Goal: Information Seeking & Learning: Check status

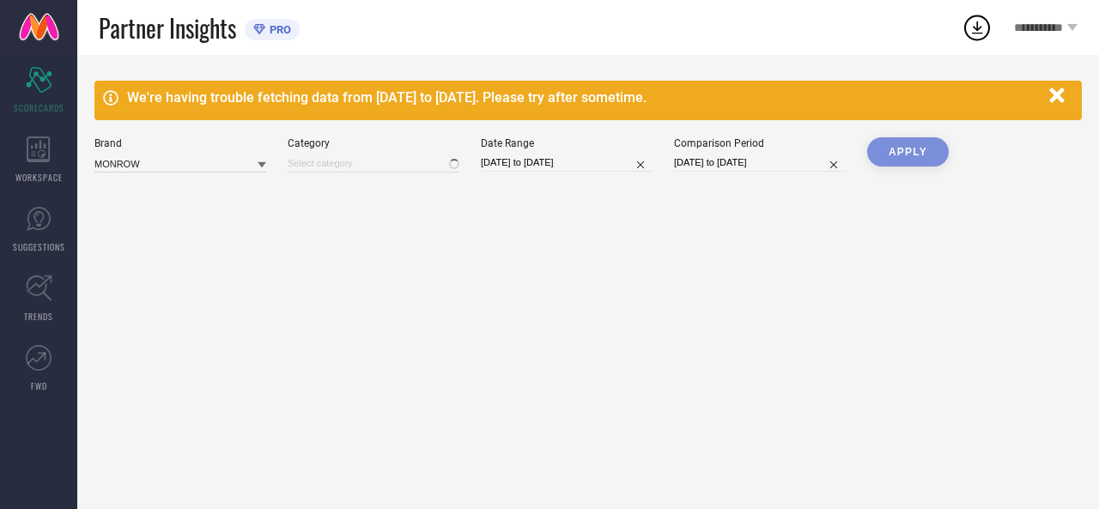
type input "All"
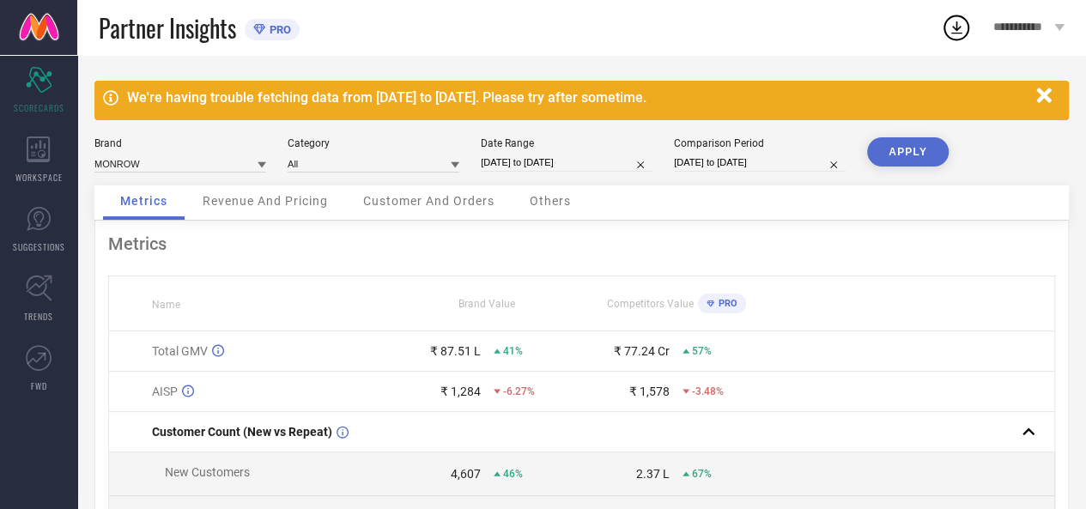
click at [1044, 94] on icon "button" at bounding box center [1043, 95] width 15 height 15
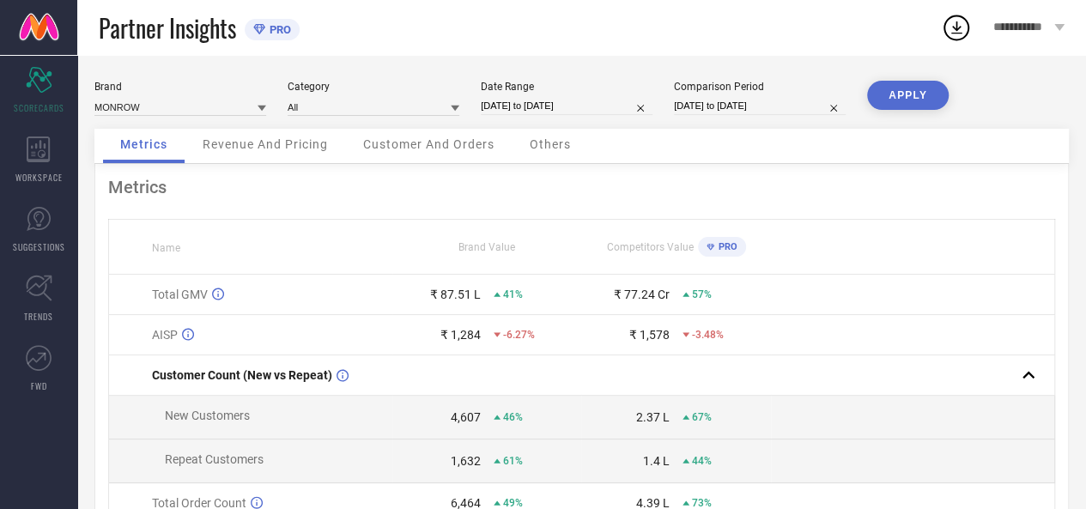
click at [457, 107] on icon at bounding box center [455, 109] width 9 height 6
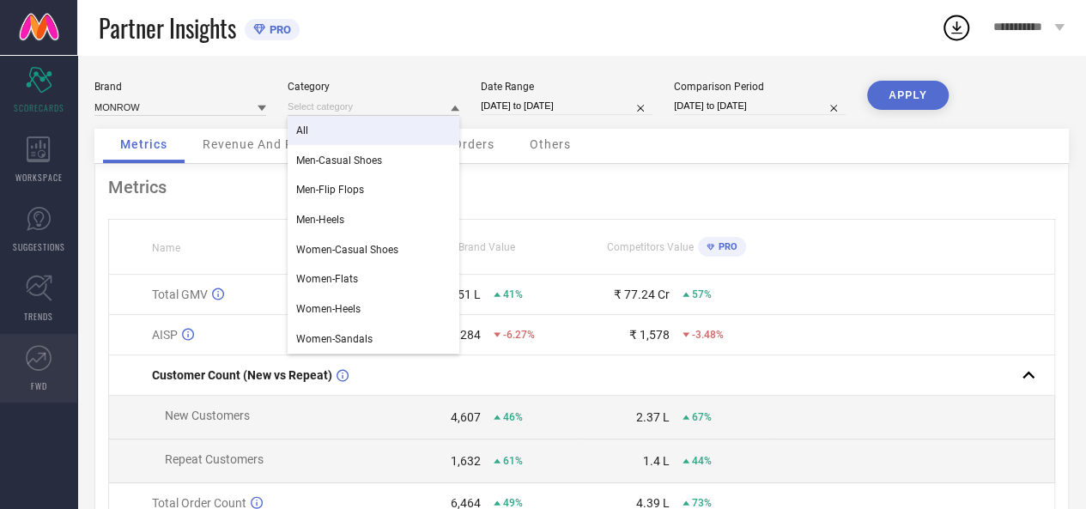
click at [33, 364] on icon at bounding box center [39, 358] width 26 height 26
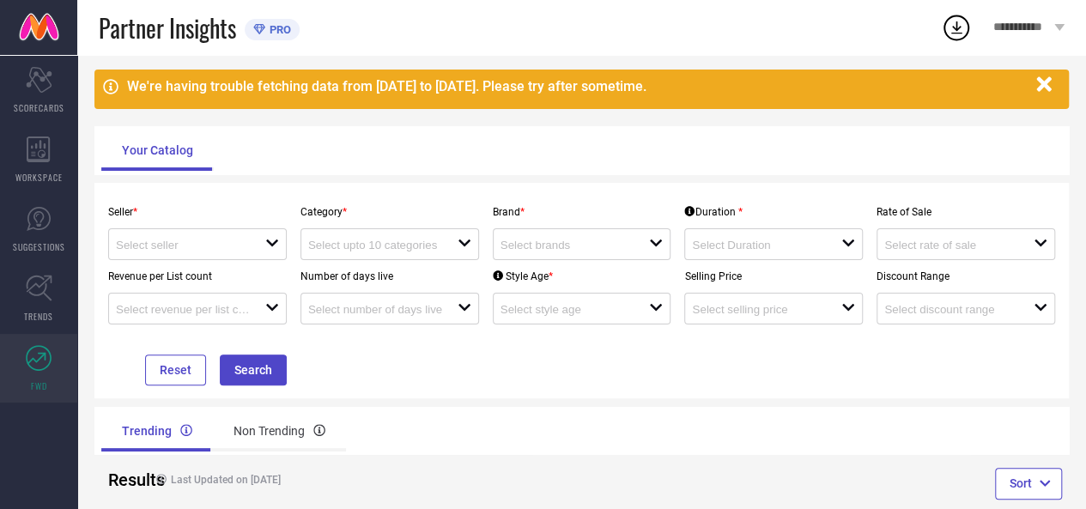
scroll to position [98, 0]
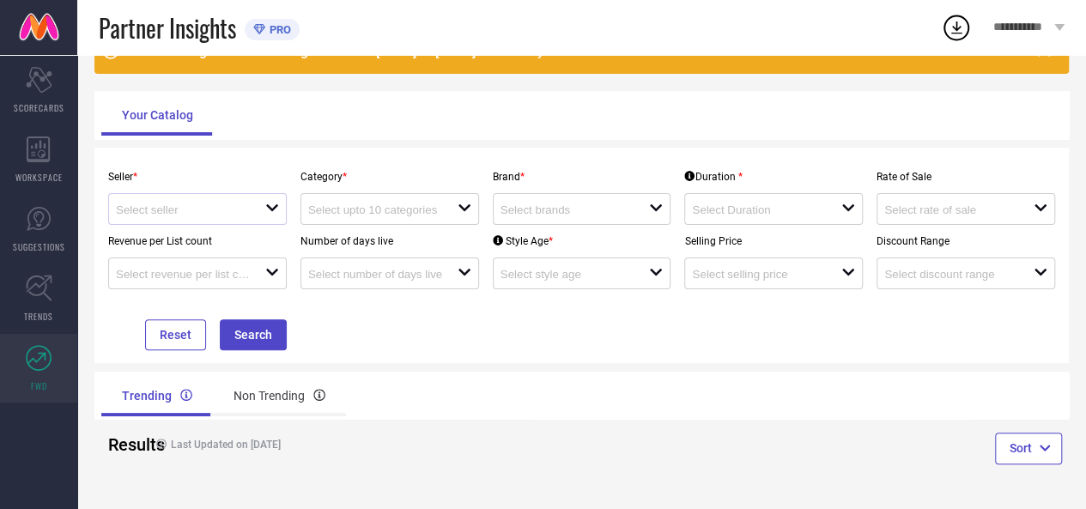
click at [266, 210] on icon "open" at bounding box center [272, 208] width 14 height 14
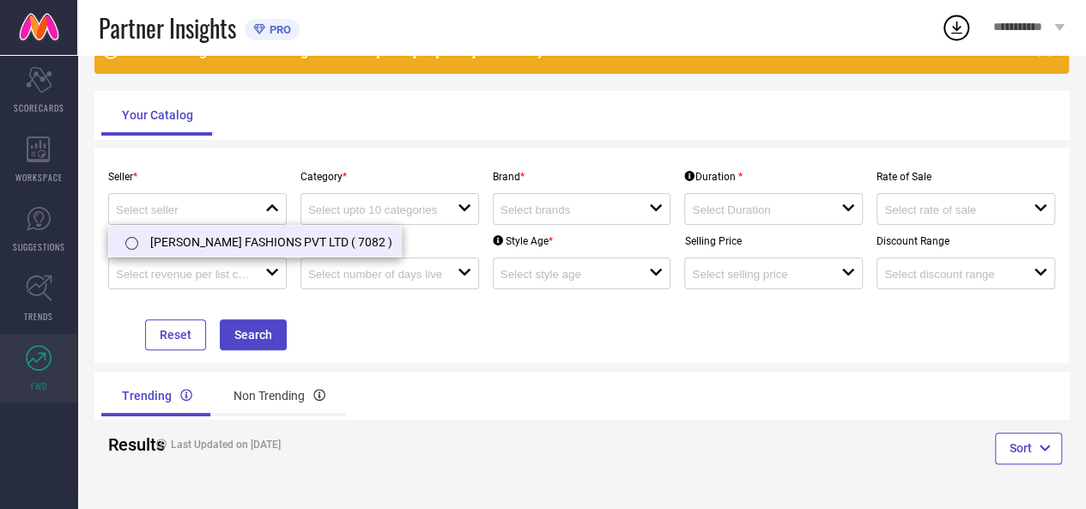
click at [218, 237] on li "[PERSON_NAME] FASHIONS PVT LTD ( 7082 )" at bounding box center [255, 241] width 292 height 31
type input "[PERSON_NAME] FASHIONS PVT LTD ( 7082 )"
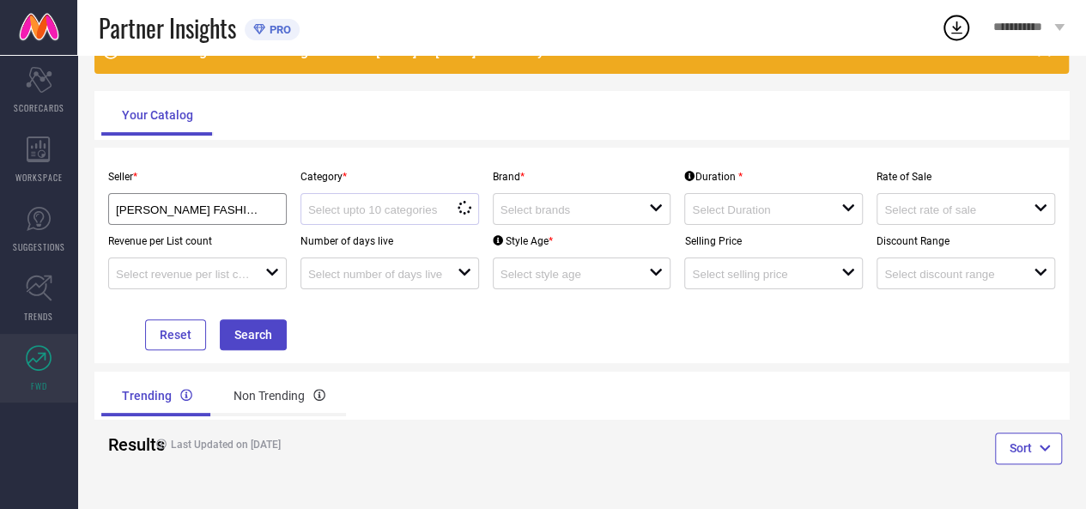
click at [371, 197] on div "loading options" at bounding box center [389, 209] width 179 height 32
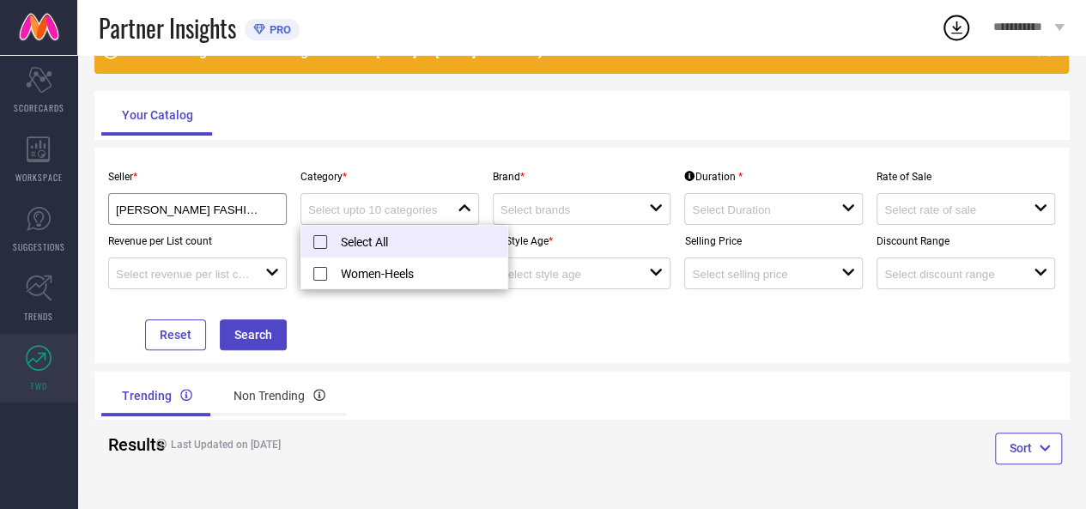
click at [316, 239] on li "Select All" at bounding box center [404, 242] width 206 height 32
type input "Women-Heels"
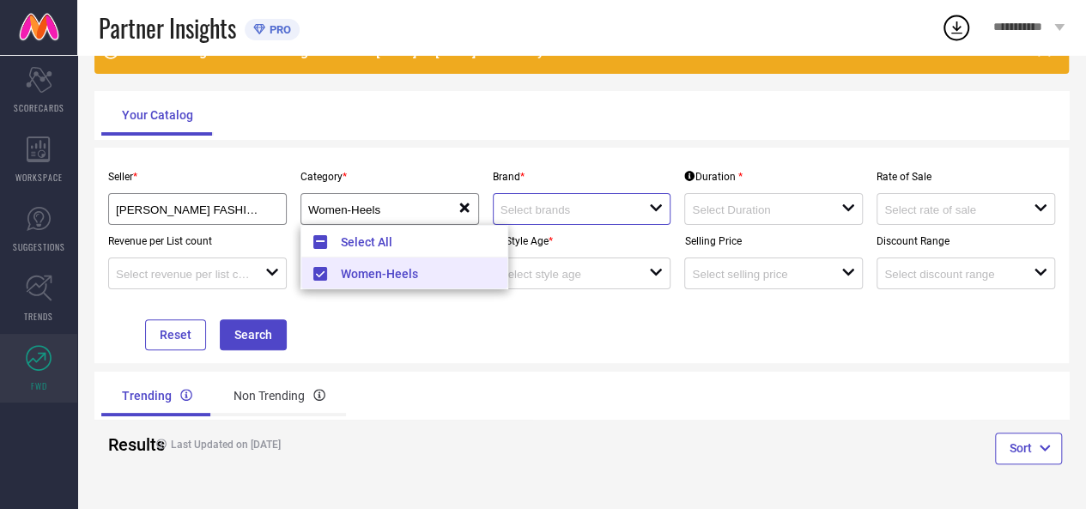
click at [548, 208] on input at bounding box center [567, 209] width 134 height 13
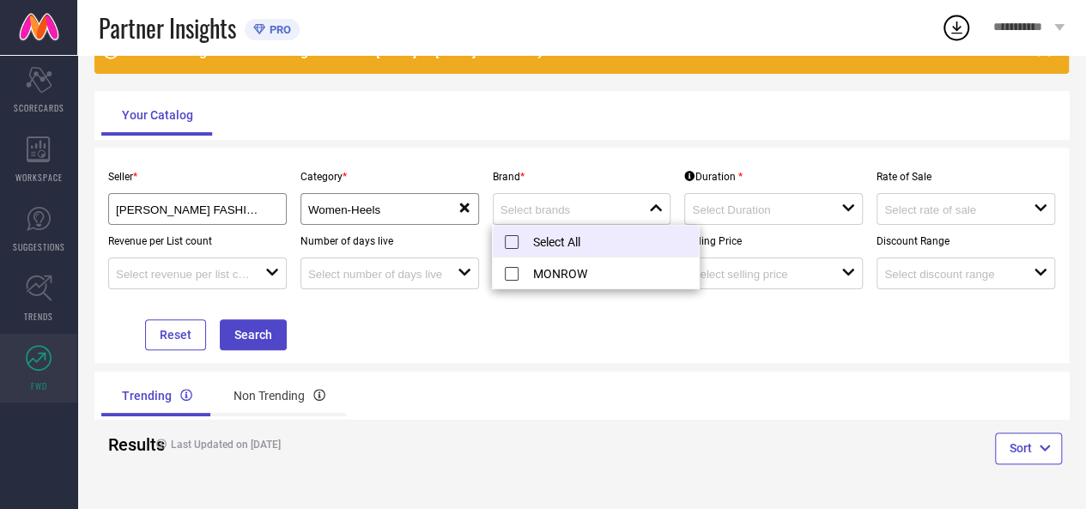
click at [508, 240] on li "Select All" at bounding box center [596, 242] width 206 height 32
type input "MONROW"
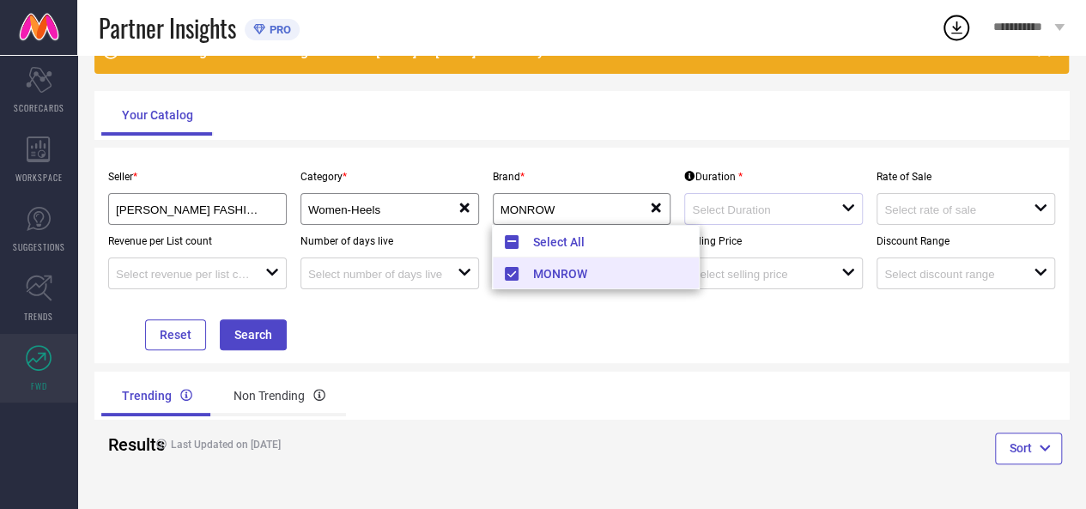
click at [778, 203] on div at bounding box center [766, 209] width 149 height 16
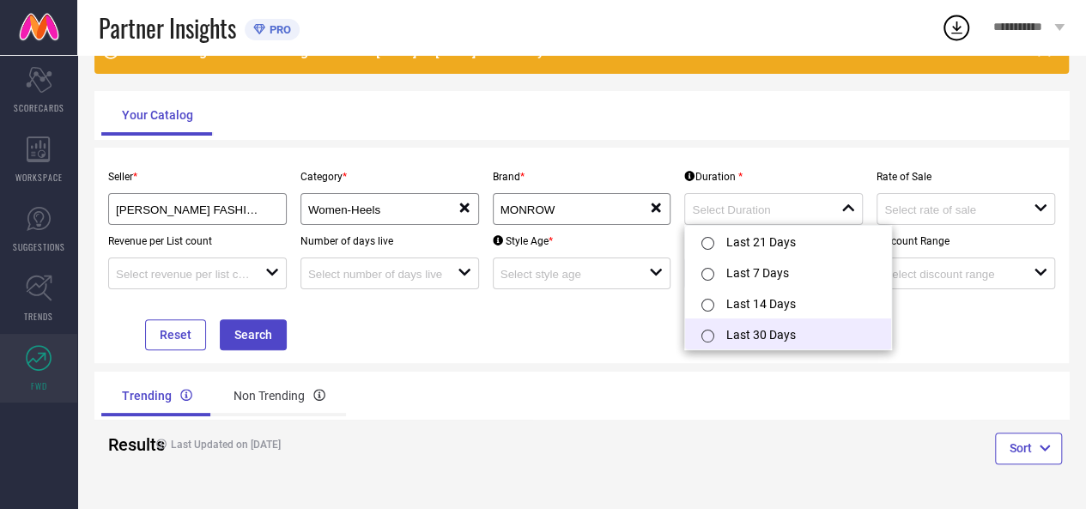
click at [706, 339] on input "radio" at bounding box center [707, 336] width 13 height 13
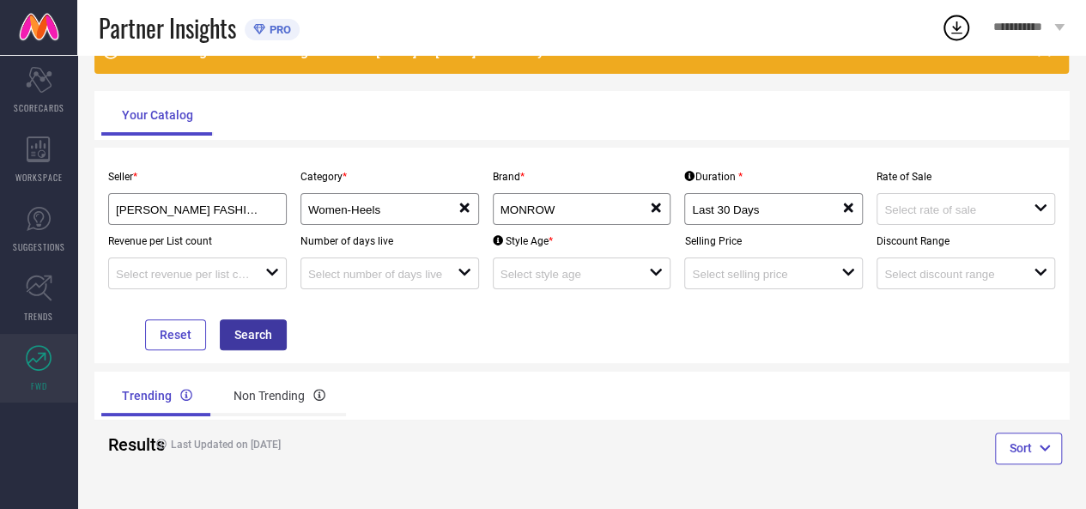
click at [253, 336] on button "Search" at bounding box center [253, 334] width 67 height 31
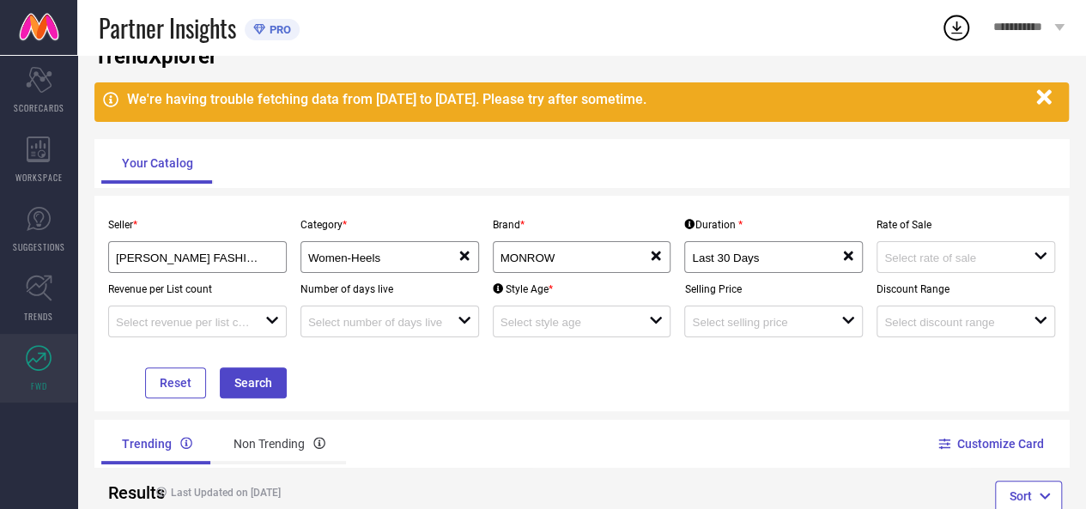
scroll to position [46, 0]
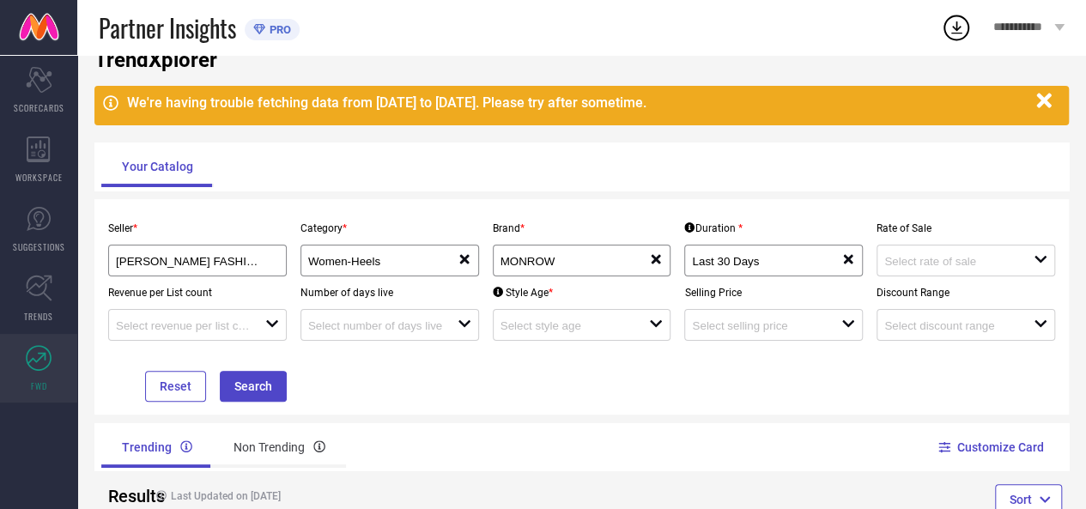
click at [1044, 103] on icon "button" at bounding box center [1043, 101] width 15 height 15
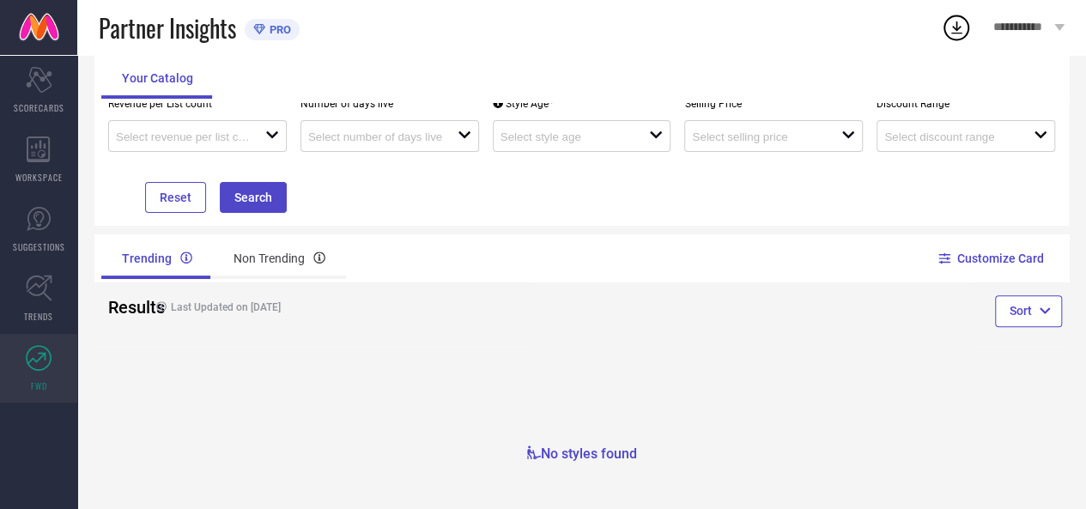
scroll to position [185, 0]
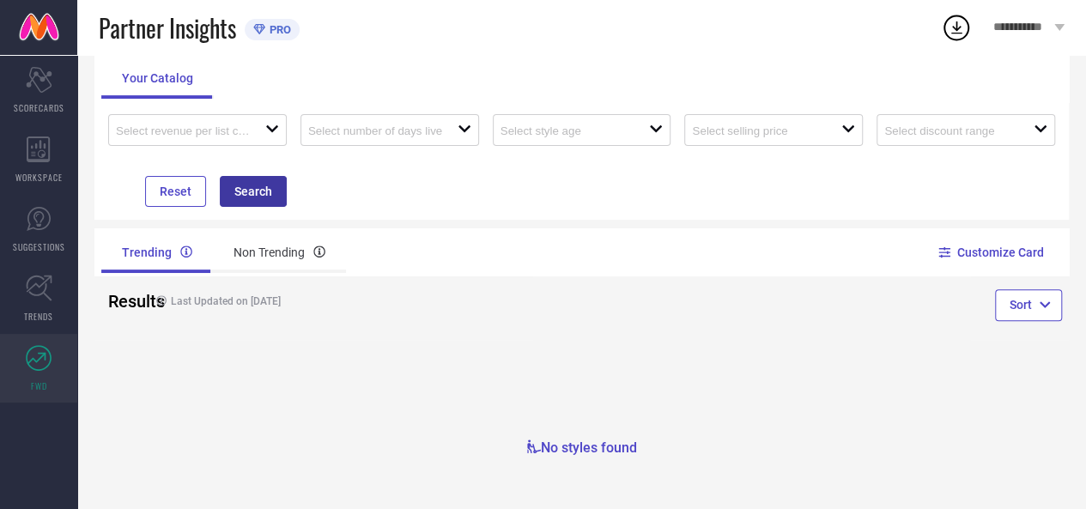
click at [248, 197] on button "Search" at bounding box center [253, 191] width 67 height 31
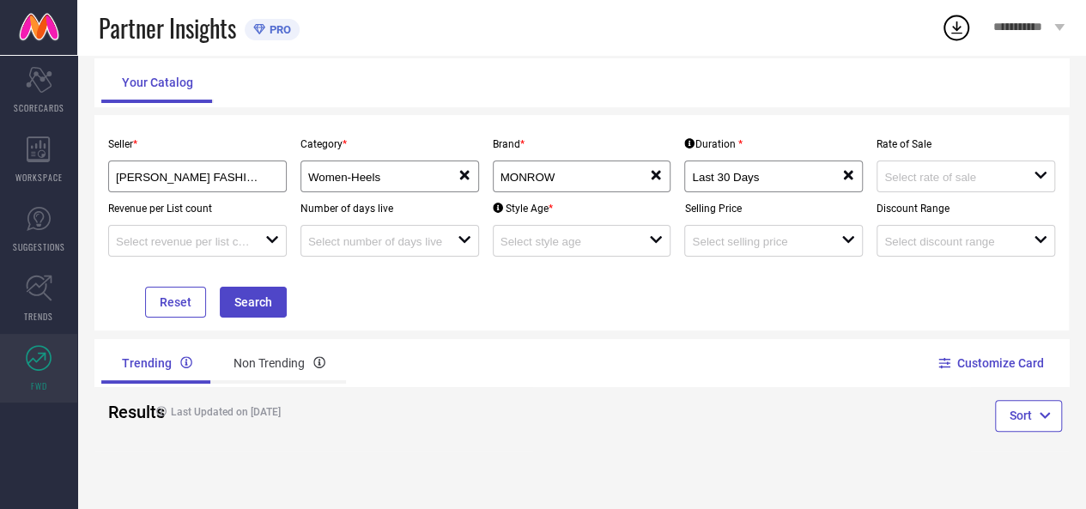
scroll to position [83, 0]
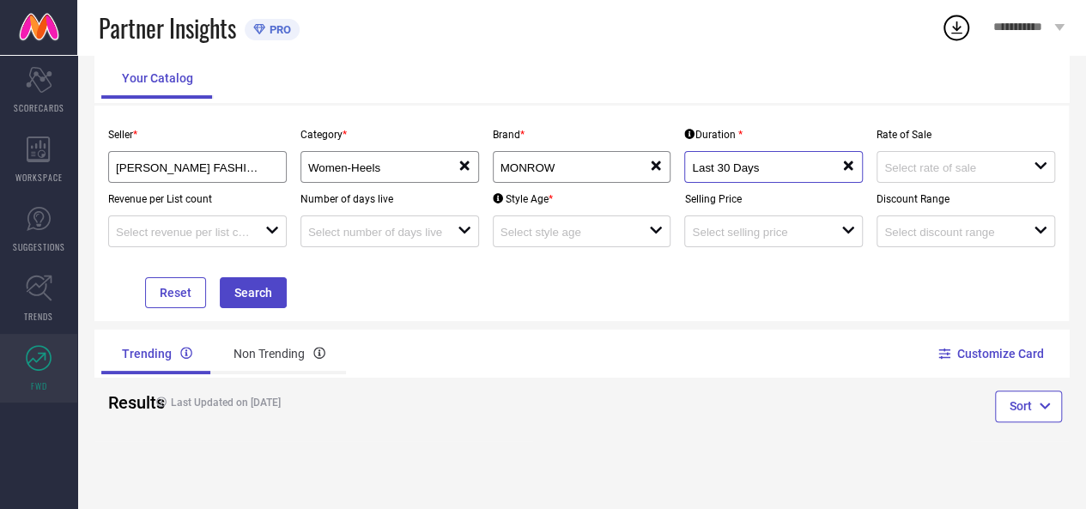
click at [787, 166] on input "Last 30 Days" at bounding box center [759, 167] width 134 height 13
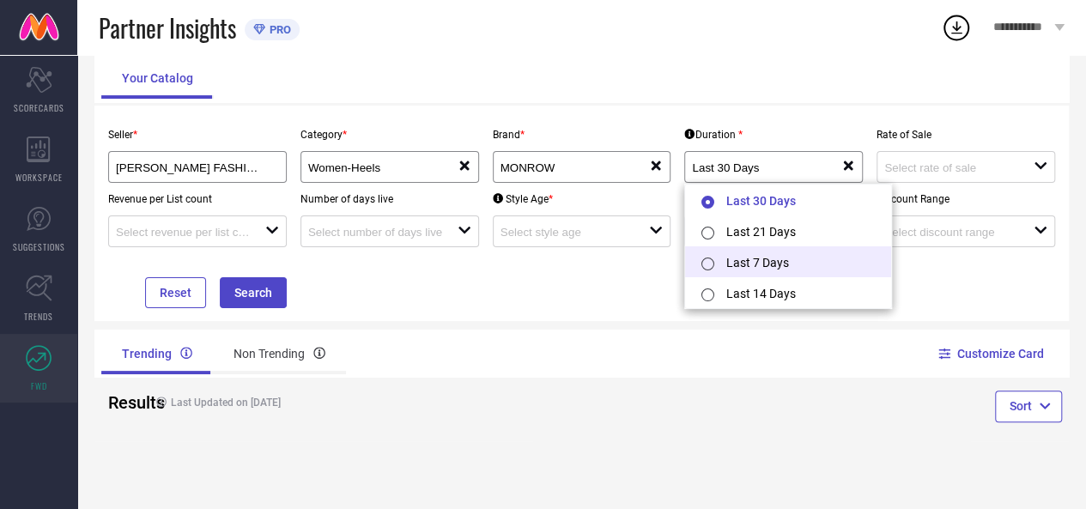
click at [707, 262] on input "radio" at bounding box center [707, 263] width 13 height 13
type input "Last 7 Days"
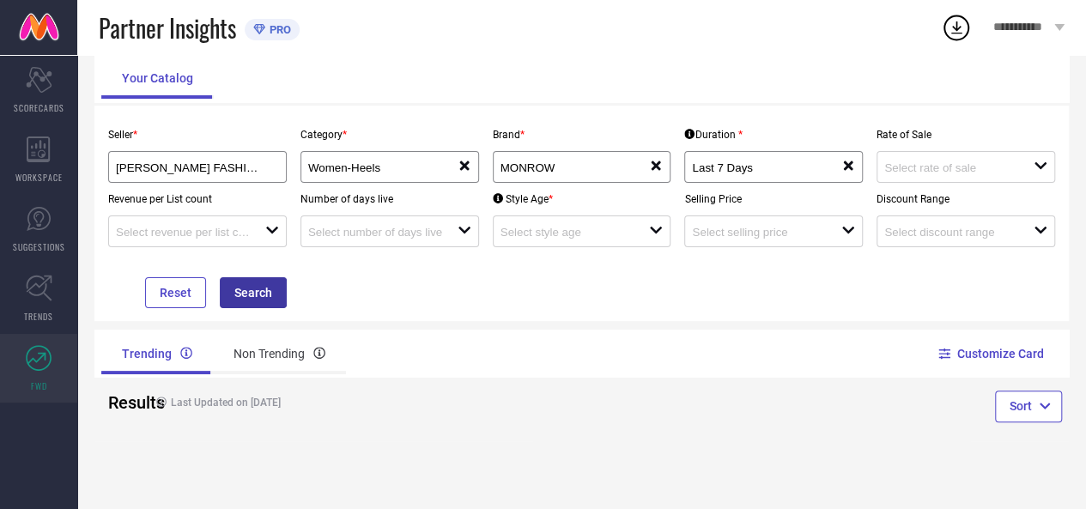
click at [260, 284] on button "Search" at bounding box center [253, 292] width 67 height 31
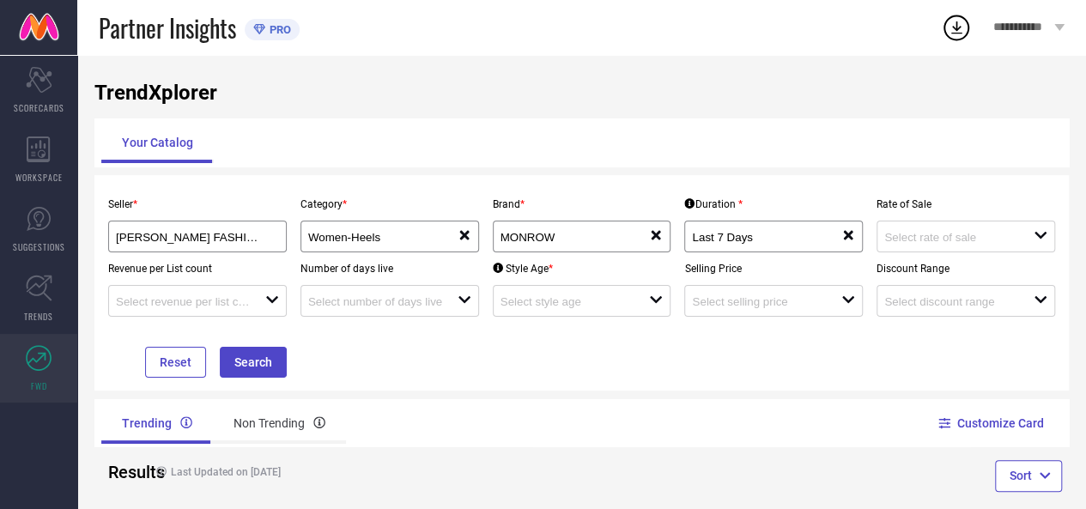
scroll to position [12, 0]
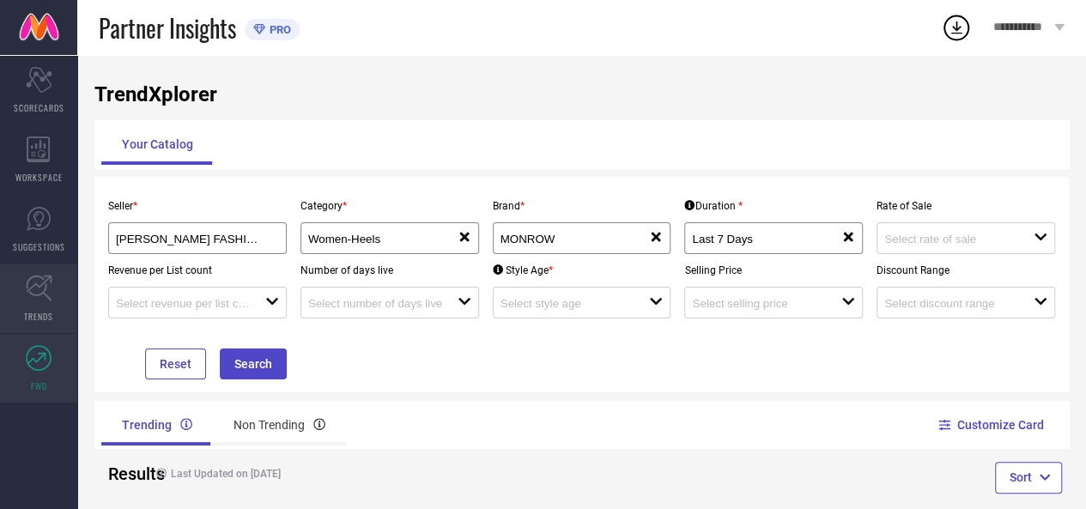
click at [24, 284] on link "TRENDS" at bounding box center [38, 298] width 77 height 69
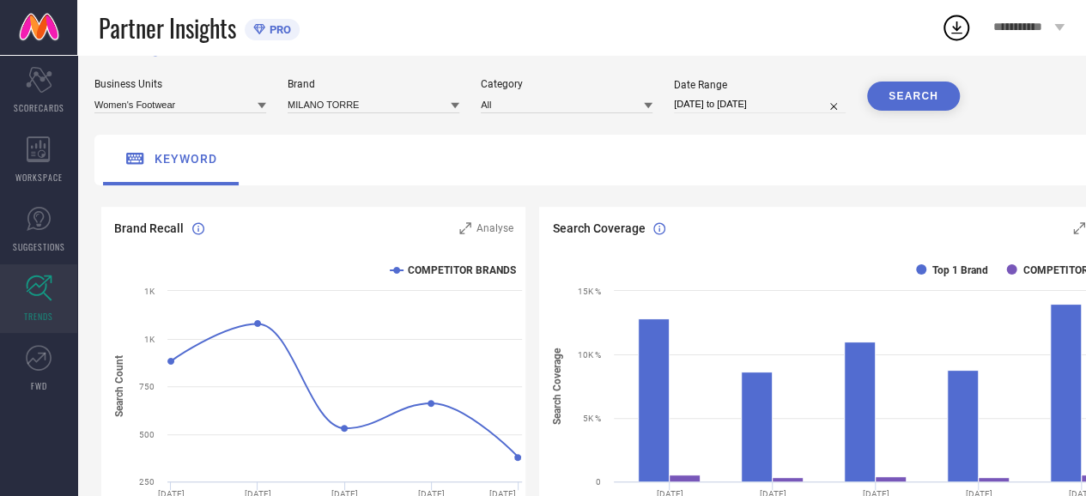
scroll to position [32, 0]
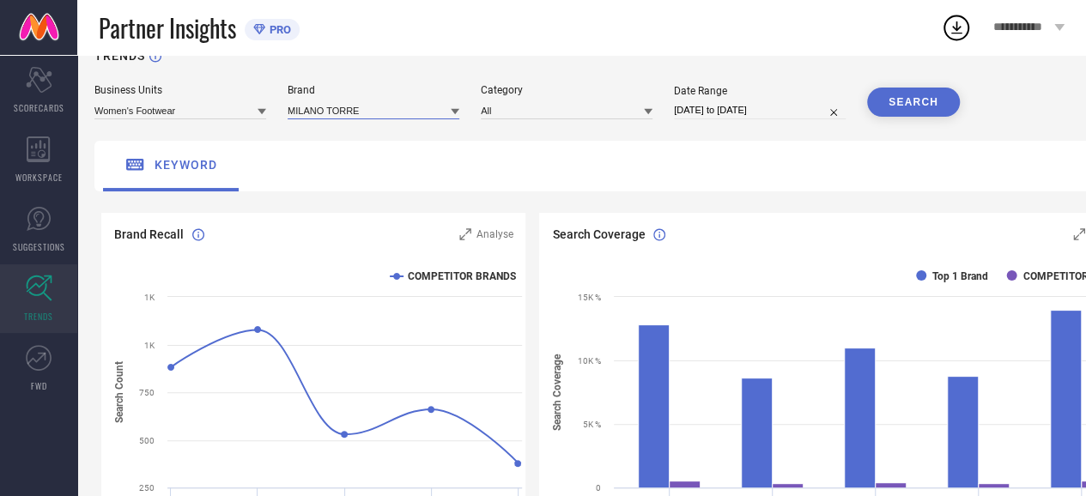
click at [449, 112] on input at bounding box center [374, 110] width 172 height 18
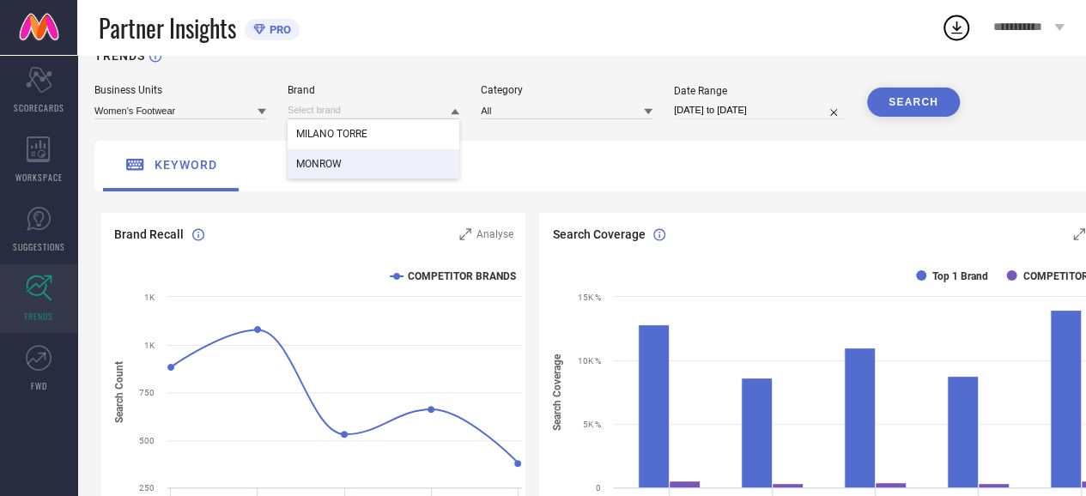
click at [324, 166] on span "MONROW" at bounding box center [318, 164] width 45 height 12
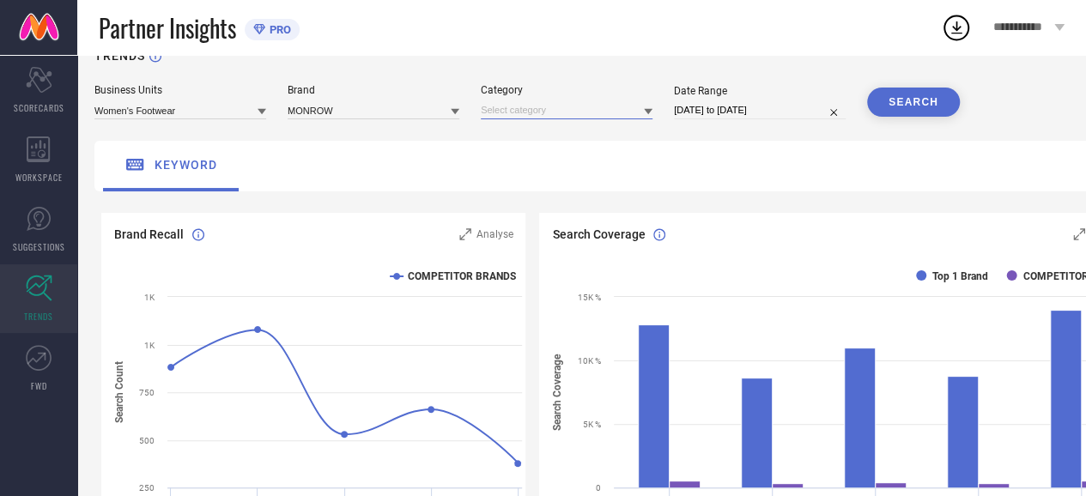
click at [557, 114] on input at bounding box center [567, 110] width 172 height 18
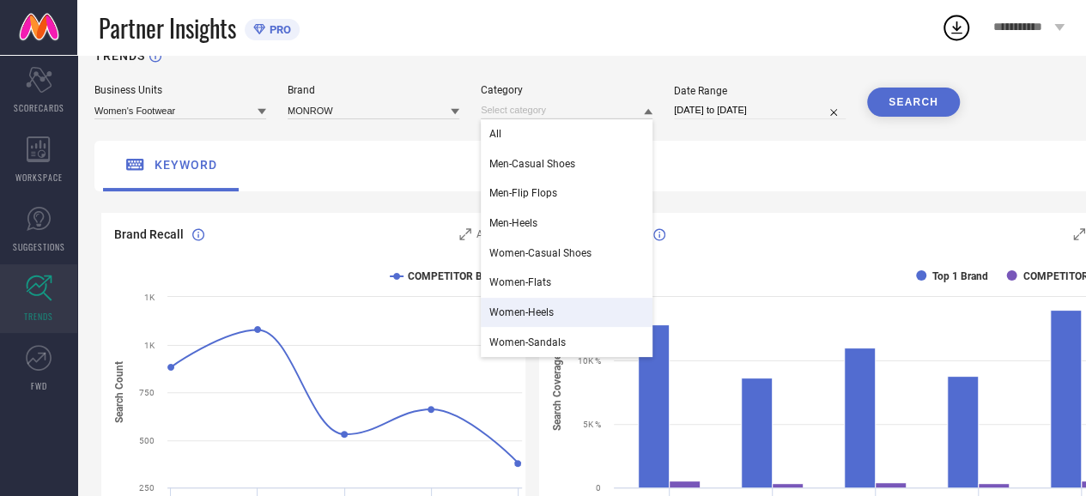
click at [532, 312] on span "Women-Heels" at bounding box center [521, 312] width 64 height 12
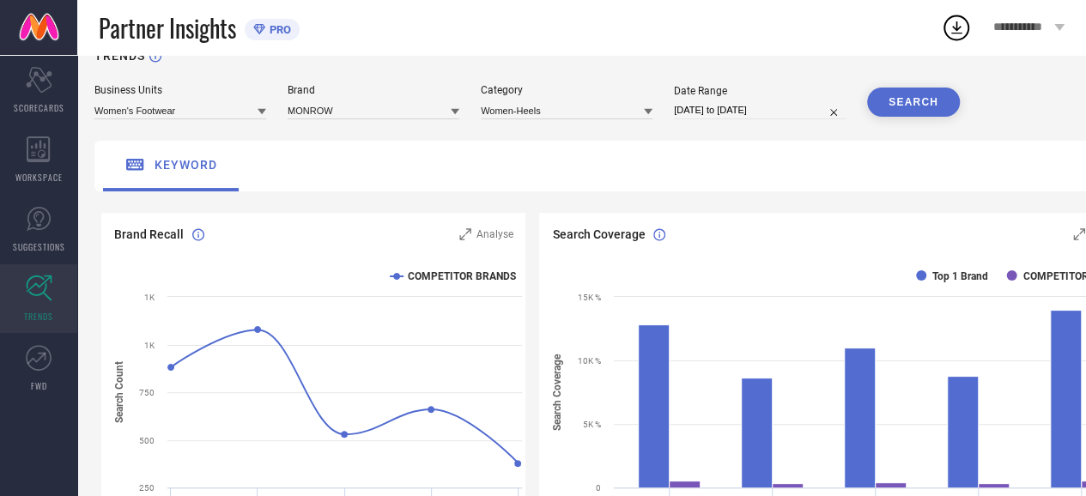
click at [748, 106] on input "[DATE] to [DATE]" at bounding box center [760, 110] width 172 height 18
select select "7"
select select "2025"
select select "8"
select select "2025"
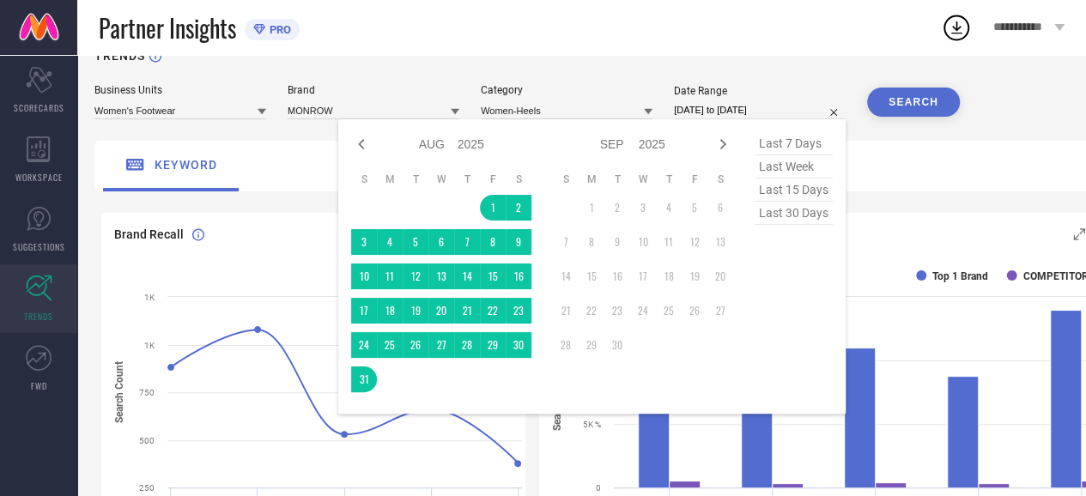
click at [793, 207] on span "last 30 days" at bounding box center [793, 213] width 78 height 23
type input "[DATE] to [DATE]"
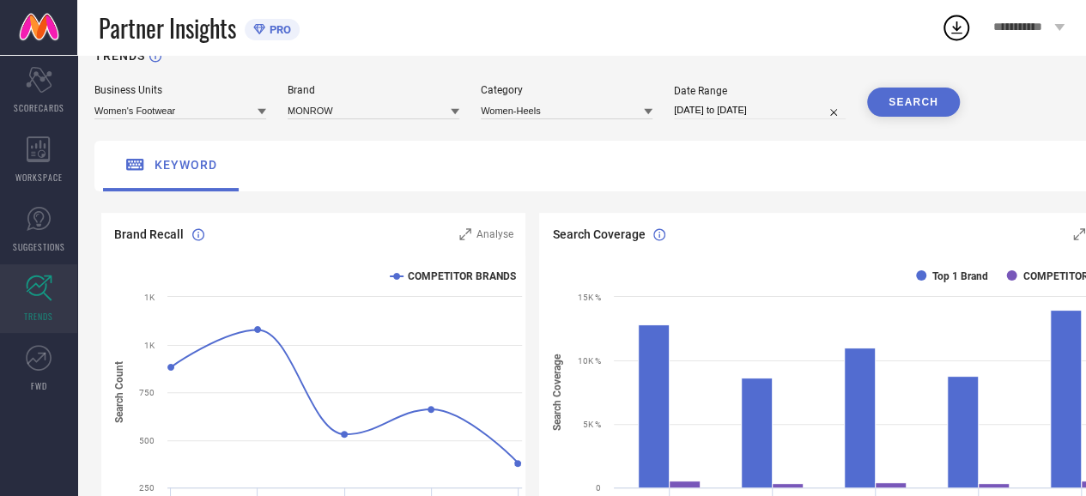
click at [917, 95] on button "SEARCH" at bounding box center [913, 102] width 93 height 29
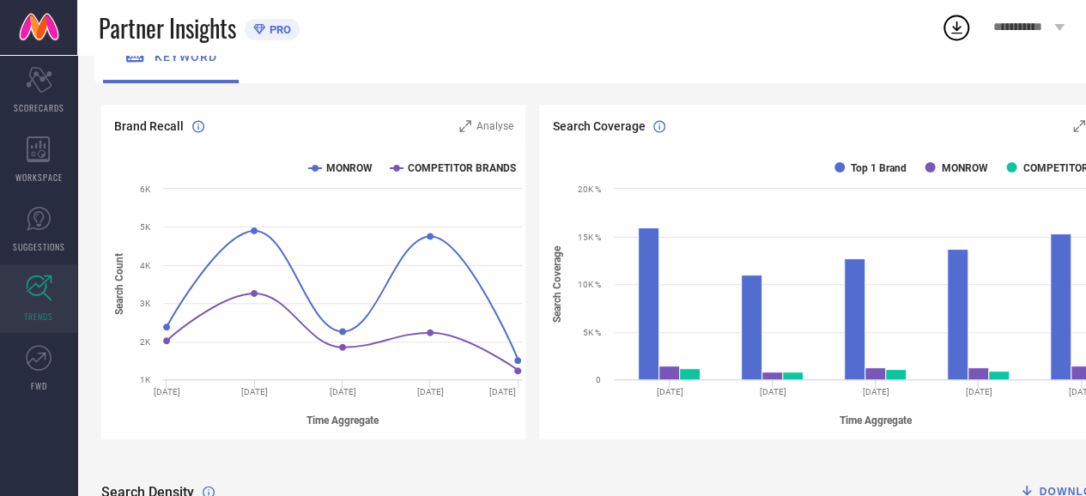
scroll to position [188, 0]
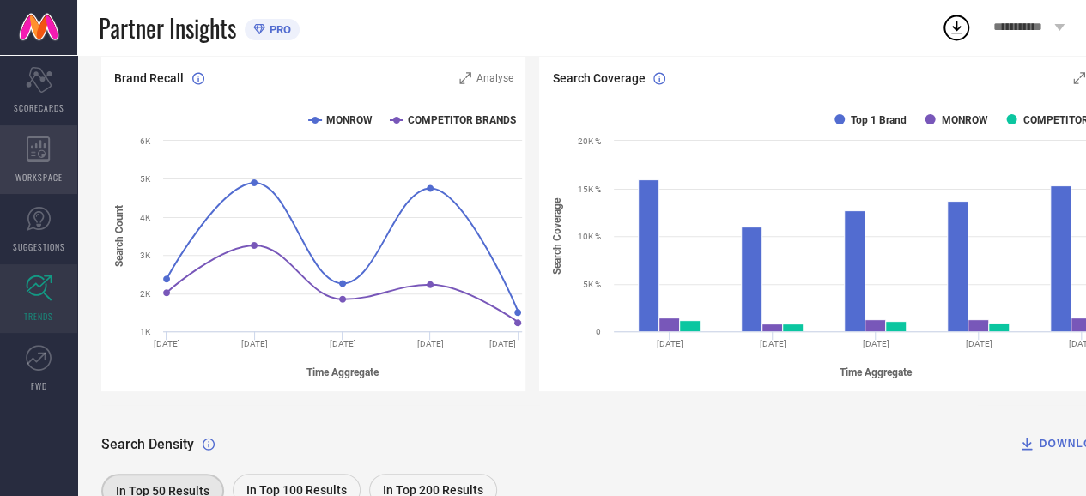
click at [34, 166] on div "WORKSPACE" at bounding box center [38, 159] width 77 height 69
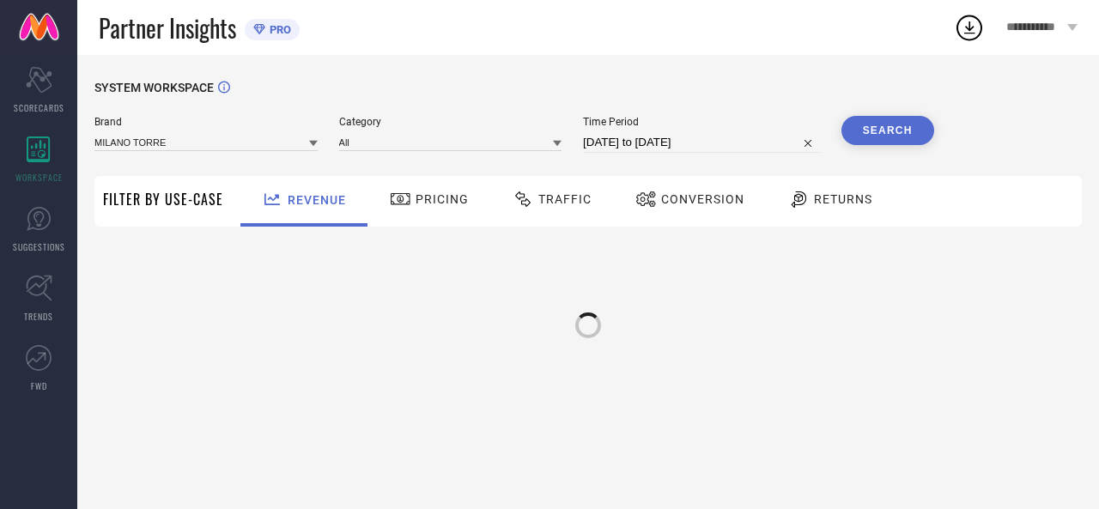
type input "MILANO TORRE"
type input "All"
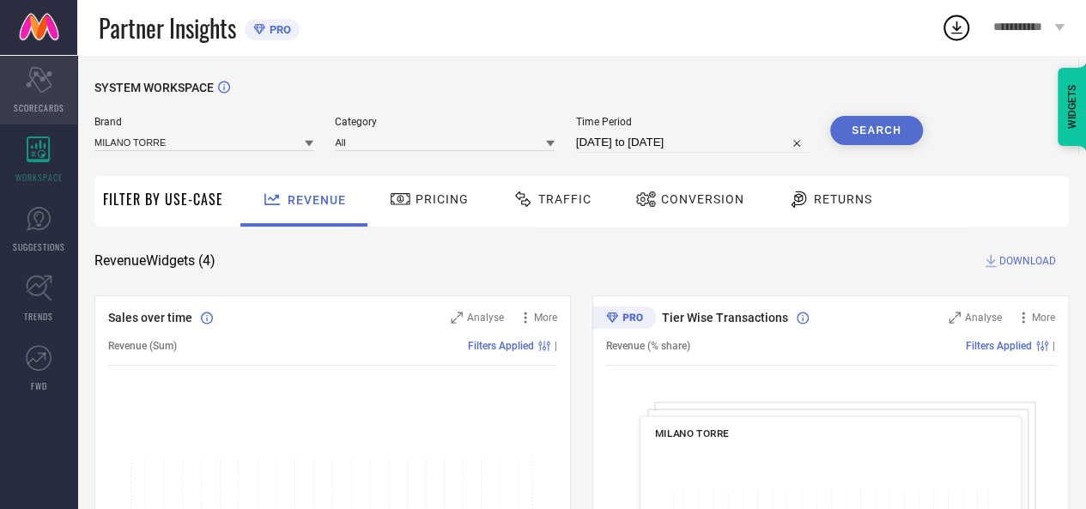
click at [33, 88] on icon "Scorecard" at bounding box center [39, 80] width 27 height 26
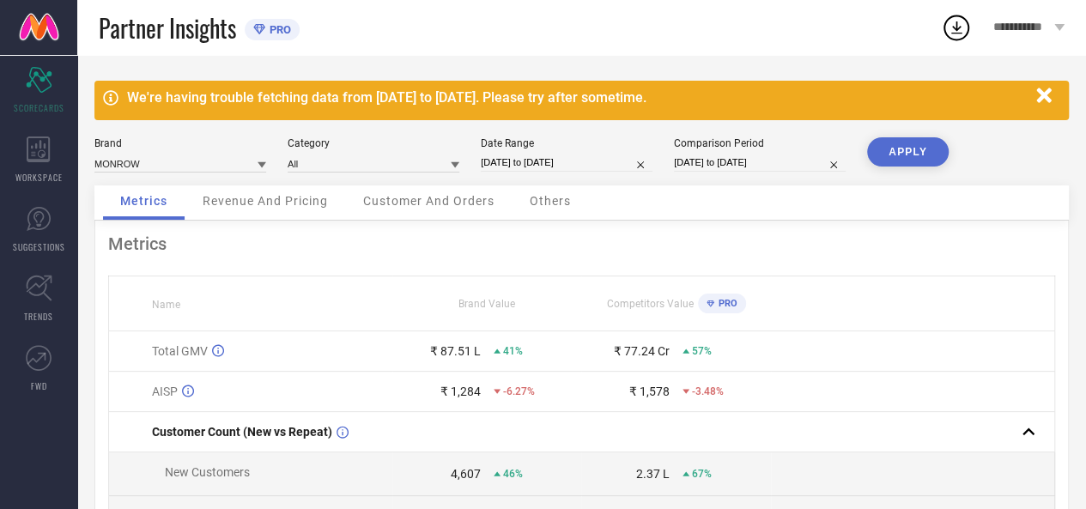
click at [452, 198] on span "Customer And Orders" at bounding box center [428, 201] width 131 height 14
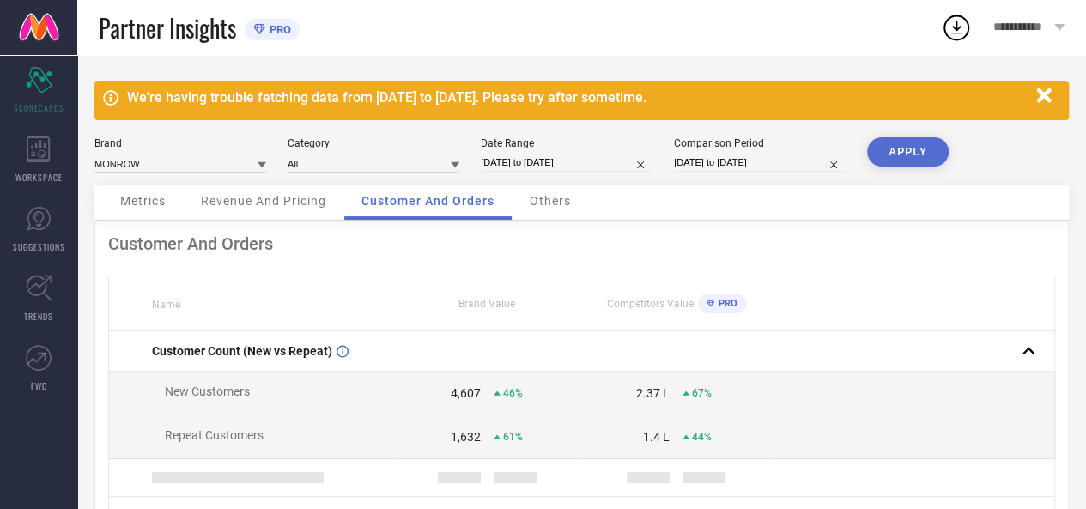
click at [554, 203] on span "Others" at bounding box center [550, 201] width 41 height 14
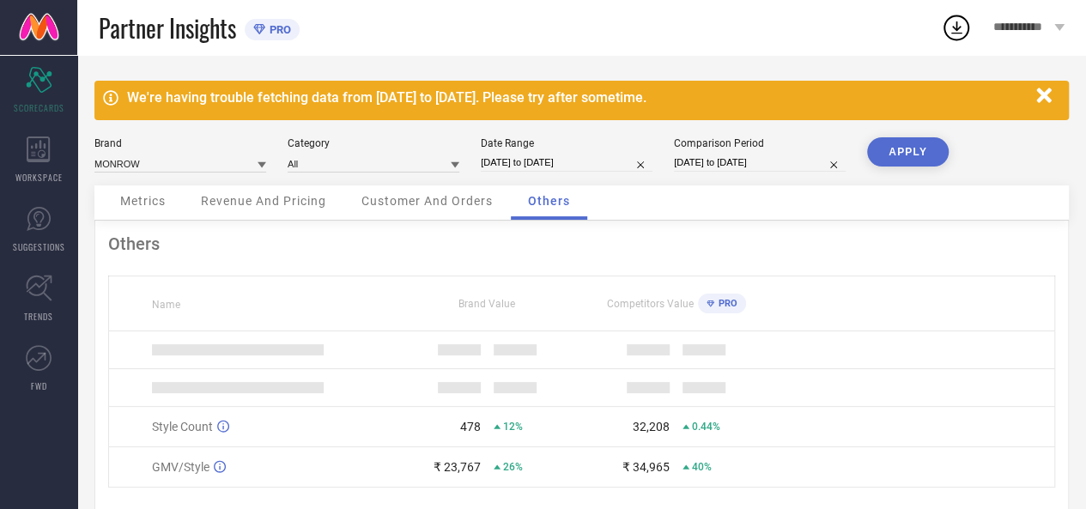
click at [1047, 95] on icon "button" at bounding box center [1043, 95] width 21 height 21
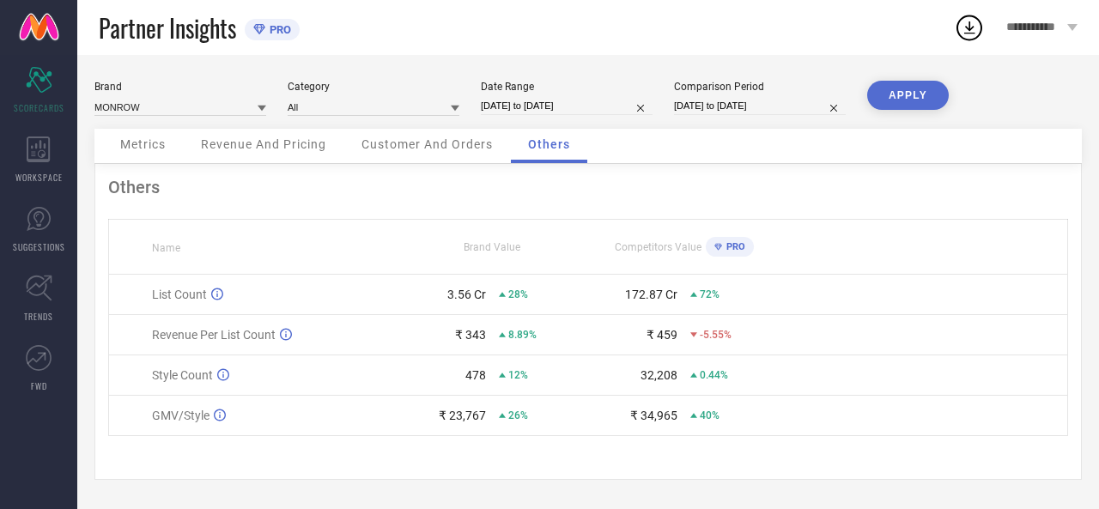
click at [512, 108] on input "[DATE] to [DATE]" at bounding box center [567, 106] width 172 height 18
select select "4"
select select "2025"
select select "5"
select select "2025"
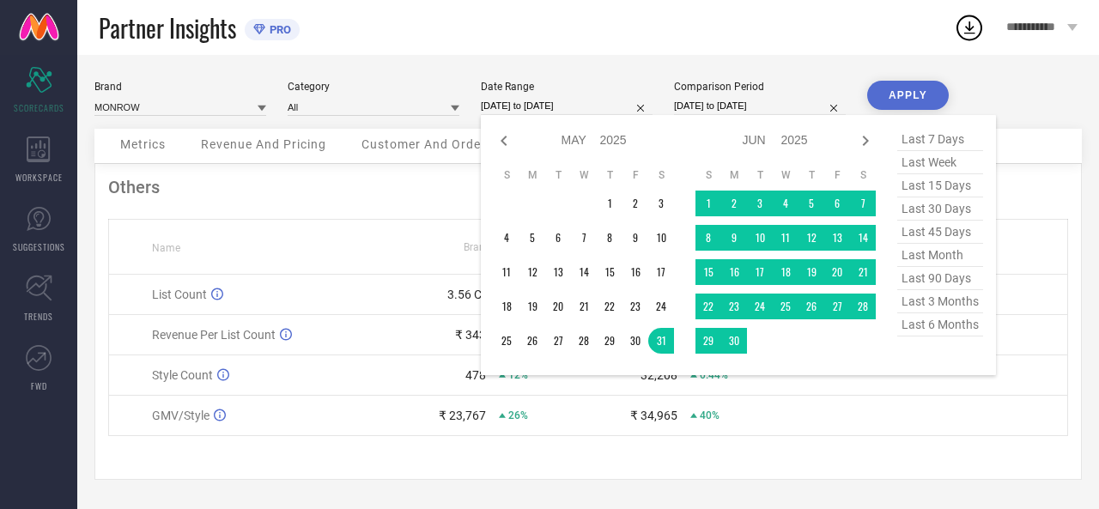
click at [944, 212] on span "last 30 days" at bounding box center [940, 208] width 86 height 23
type input "[DATE] to [DATE]"
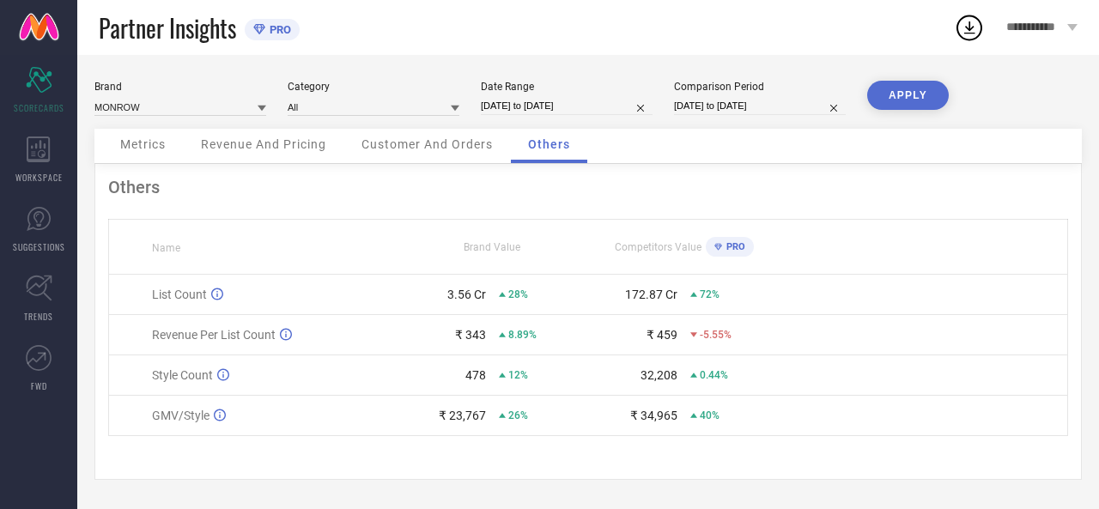
click at [710, 102] on input "[DATE] to [DATE]" at bounding box center [760, 106] width 172 height 18
select select "4"
select select "2025"
select select "5"
select select "2025"
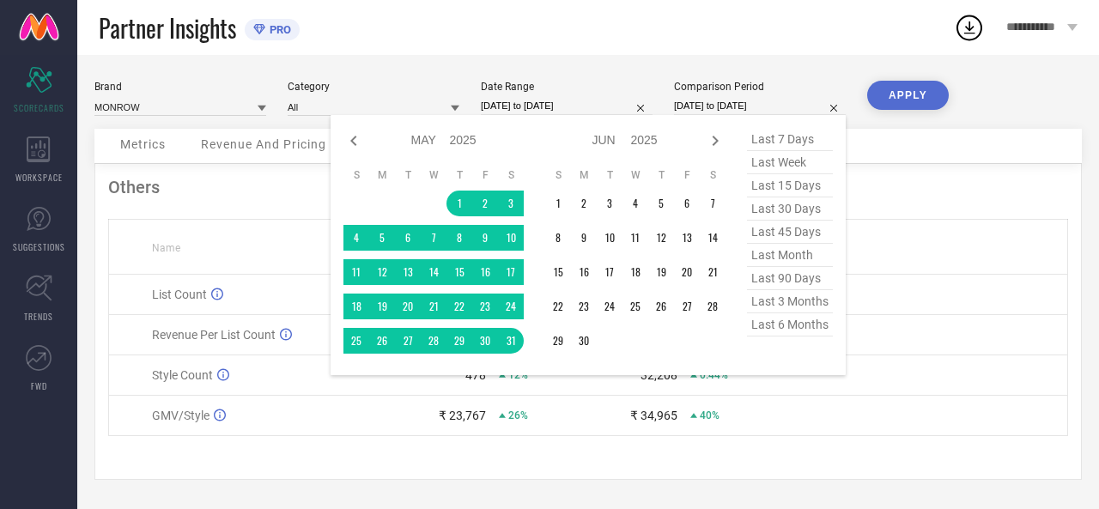
click at [798, 277] on span "last 90 days" at bounding box center [790, 278] width 86 height 23
type input "[DATE] to [DATE]"
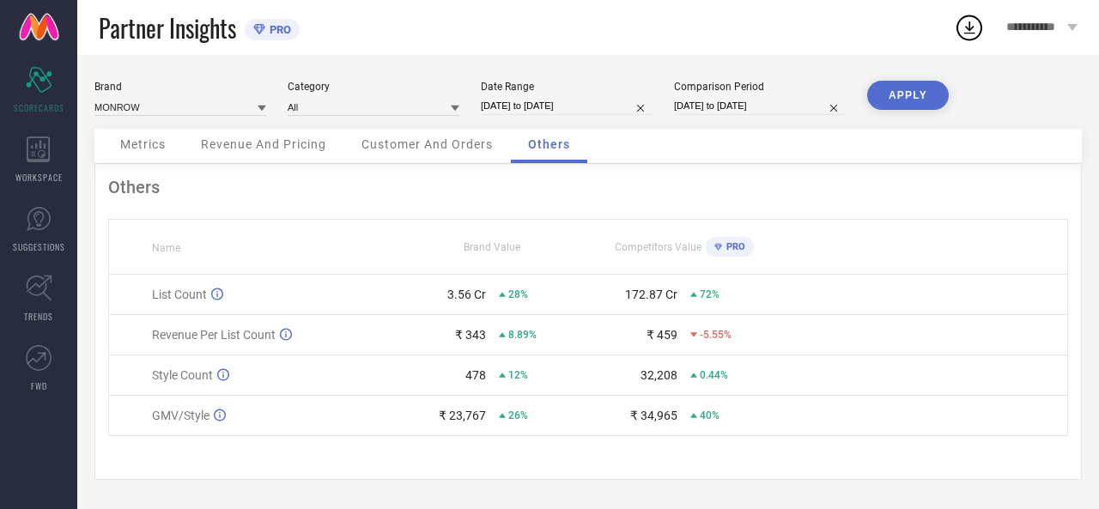
click at [906, 96] on button "APPLY" at bounding box center [908, 95] width 82 height 29
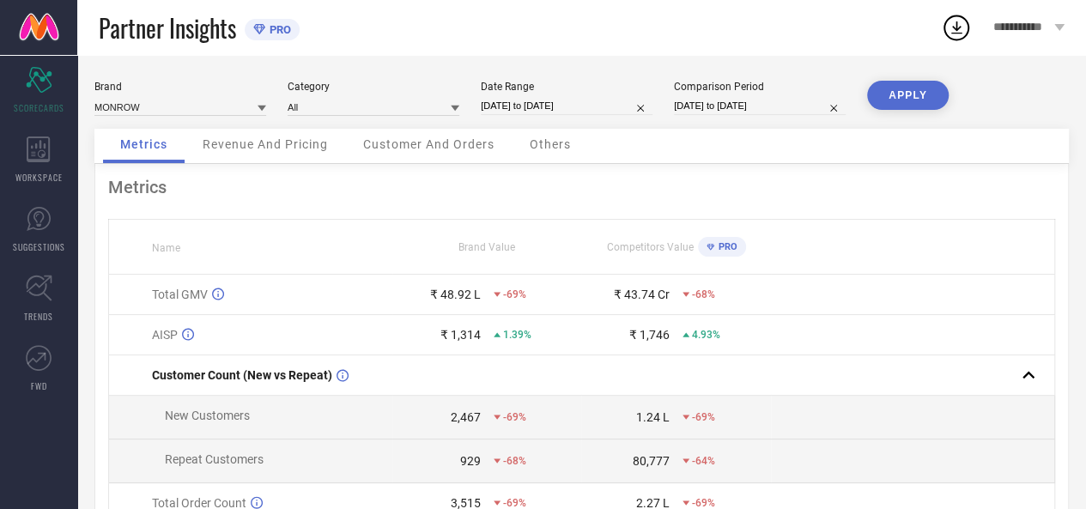
click at [741, 100] on input "[DATE] to [DATE]" at bounding box center [760, 106] width 172 height 18
select select "5"
select select "2025"
select select "6"
select select "2025"
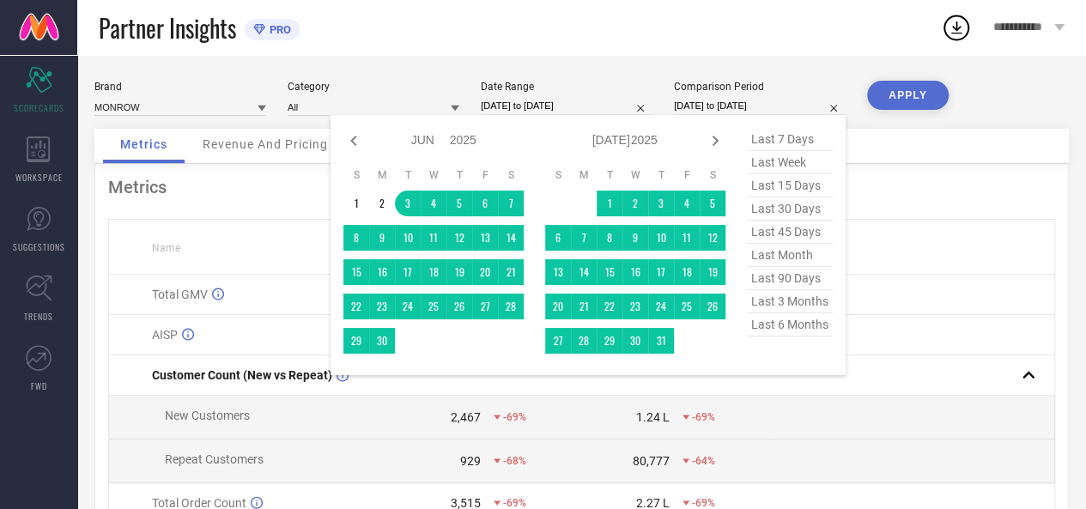
click at [796, 232] on span "last 45 days" at bounding box center [790, 232] width 86 height 23
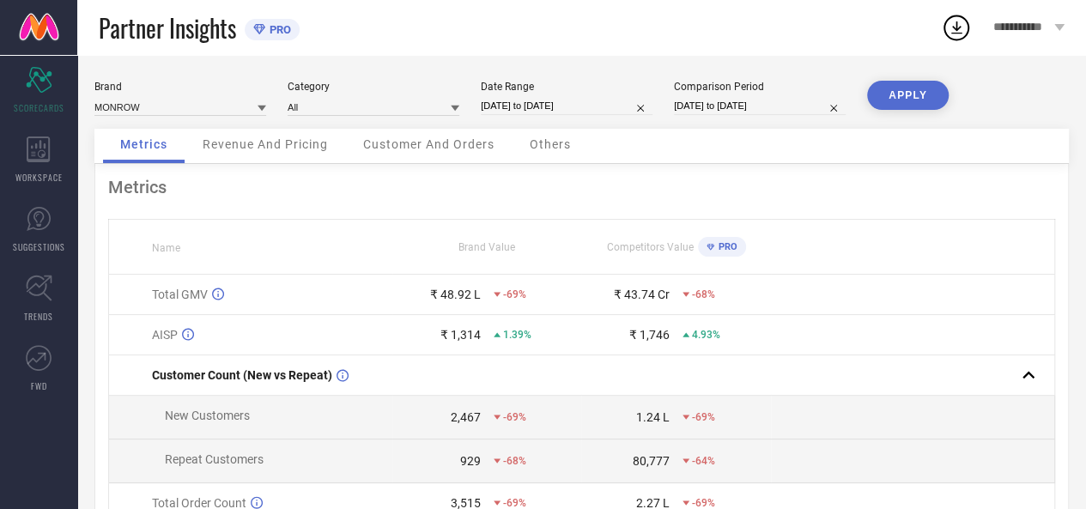
type input "[DATE] to [DATE]"
click at [911, 94] on button "APPLY" at bounding box center [908, 95] width 82 height 29
click at [572, 142] on div "Others" at bounding box center [550, 146] width 76 height 34
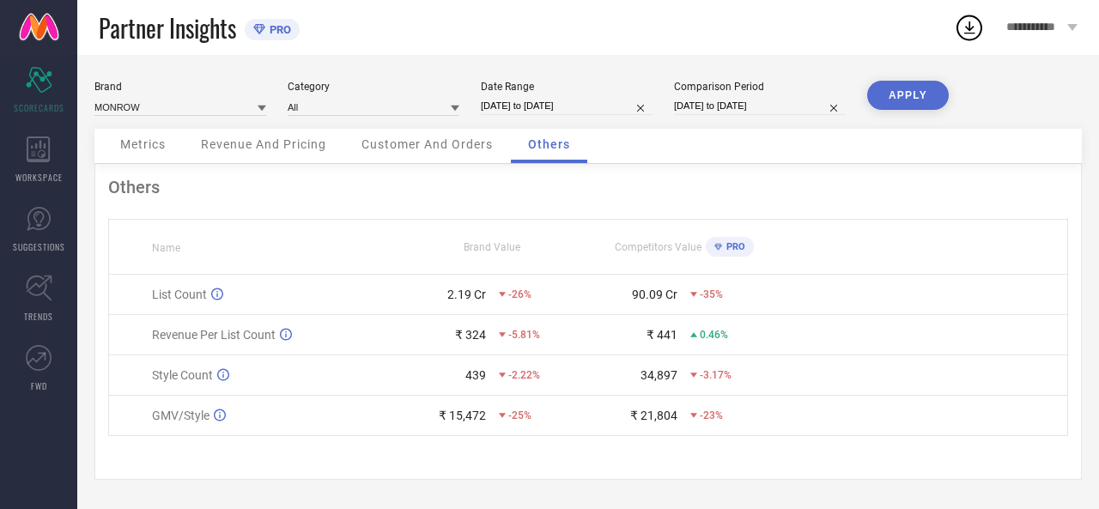
click at [1087, 87] on div "Brand MONROW Category All Date Range [DATE] to [DATE] Comparison Period [DATE] …" at bounding box center [587, 282] width 1021 height 454
click at [420, 147] on span "Customer And Orders" at bounding box center [426, 144] width 131 height 14
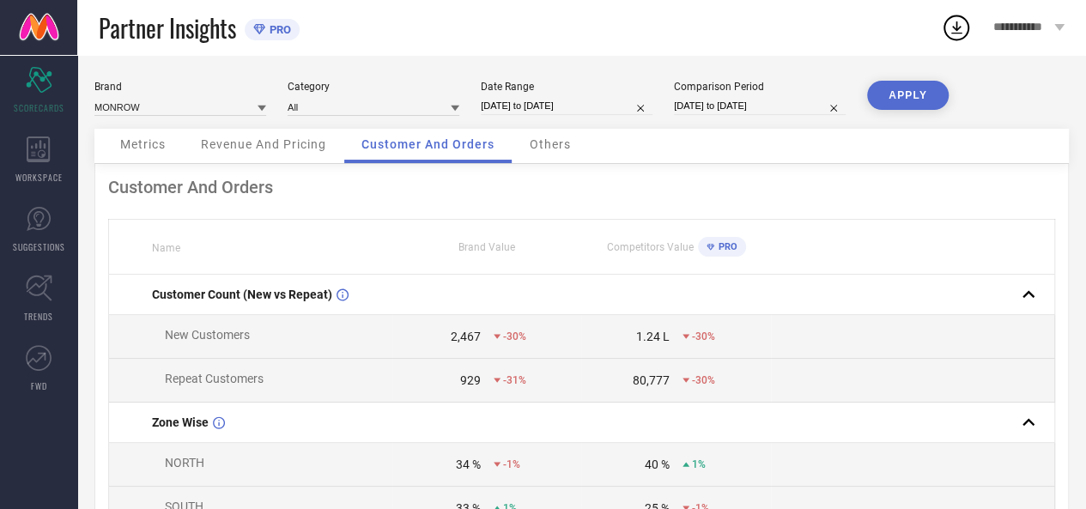
click at [266, 146] on span "Revenue And Pricing" at bounding box center [263, 144] width 125 height 14
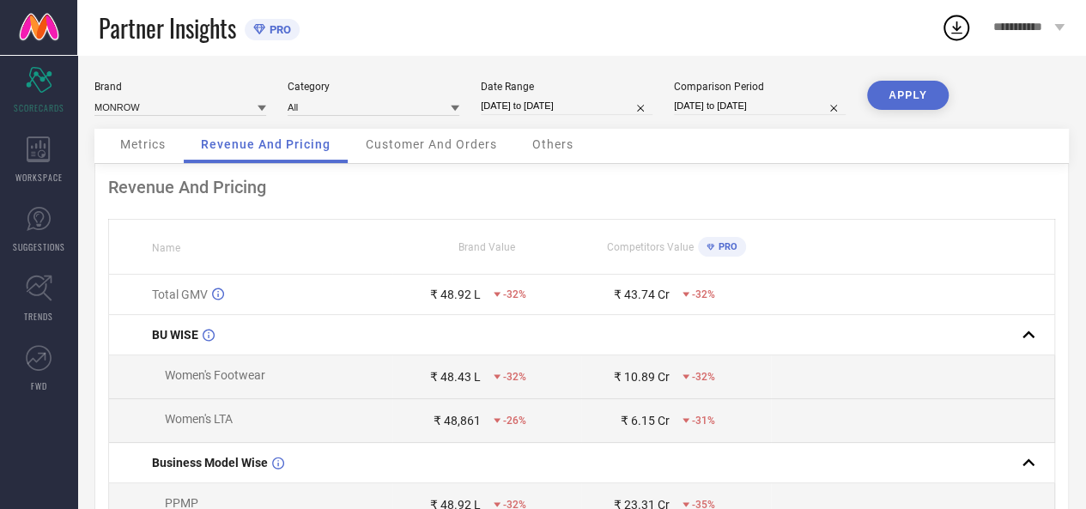
click at [120, 142] on span "Metrics" at bounding box center [142, 144] width 45 height 14
